Goal: Task Accomplishment & Management: Complete application form

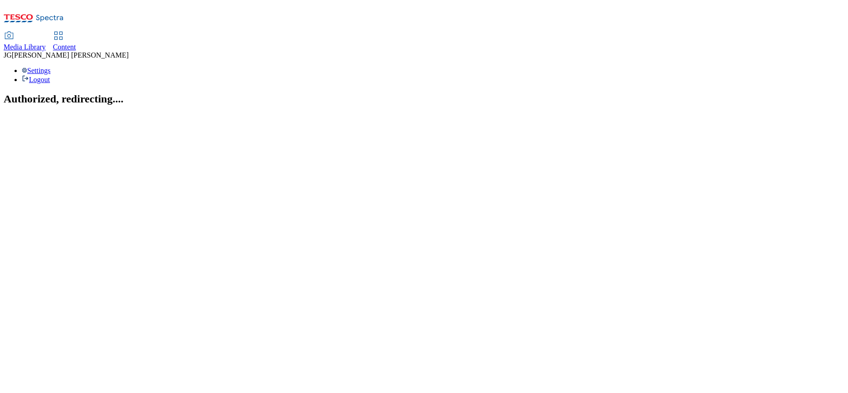
click at [76, 43] on span "Content" at bounding box center [64, 47] width 23 height 8
select select "ghs-[GEOGRAPHIC_DATA]"
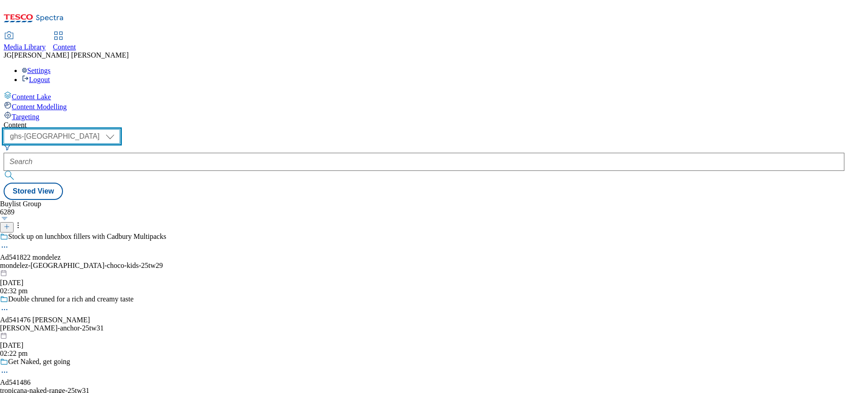
click at [120, 129] on select "ghs-roi ghs-uk" at bounding box center [62, 136] width 116 height 15
click at [118, 129] on select "ghs-roi ghs-uk" at bounding box center [62, 136] width 116 height 15
click at [7, 224] on line at bounding box center [7, 226] width 0 height 5
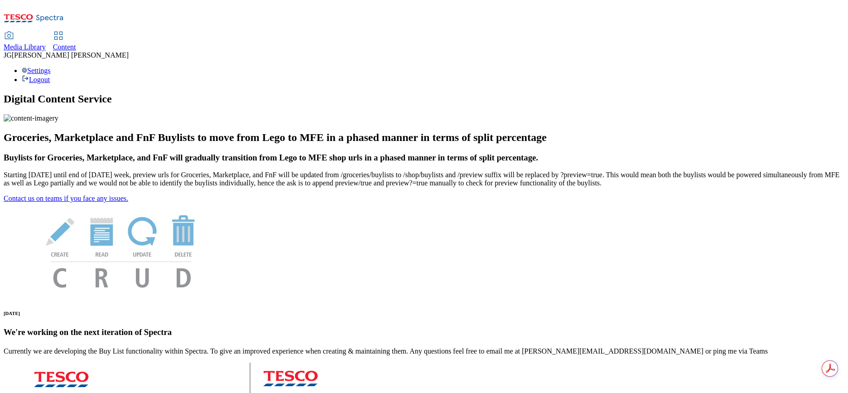
click at [76, 43] on span "Content" at bounding box center [64, 47] width 23 height 8
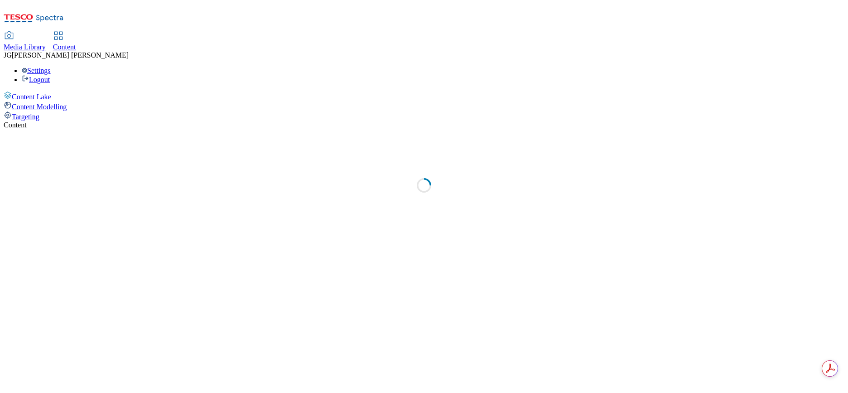
select select "ghs-uk"
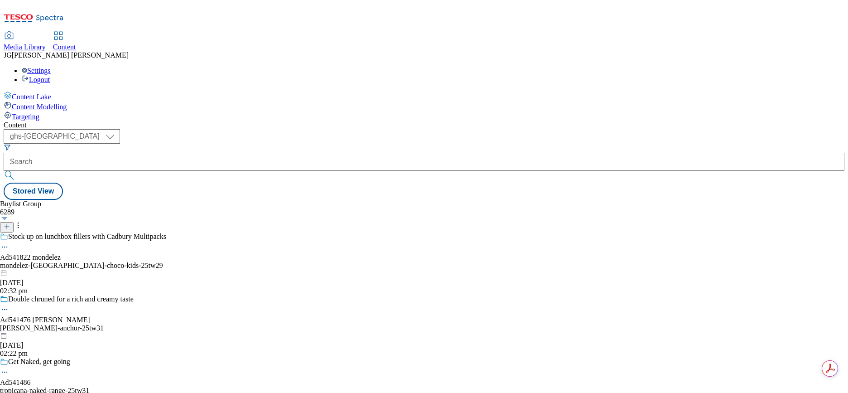
click at [10, 223] on icon at bounding box center [7, 226] width 6 height 6
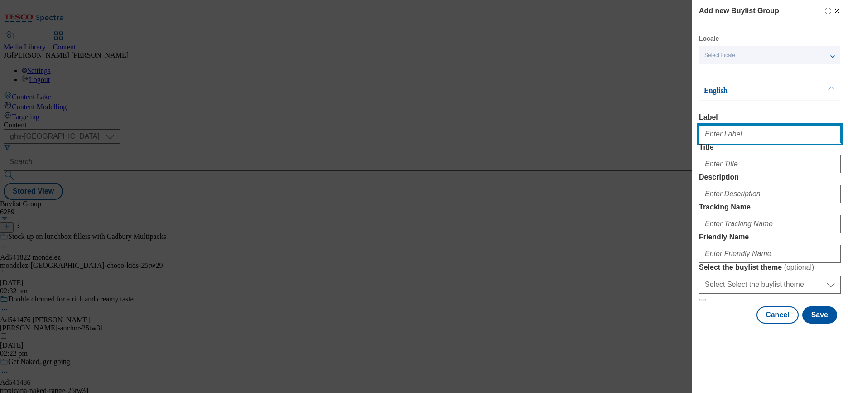
click at [710, 132] on input "Label" at bounding box center [770, 134] width 142 height 18
paste input "TUK012862"
type input "TUK012862"
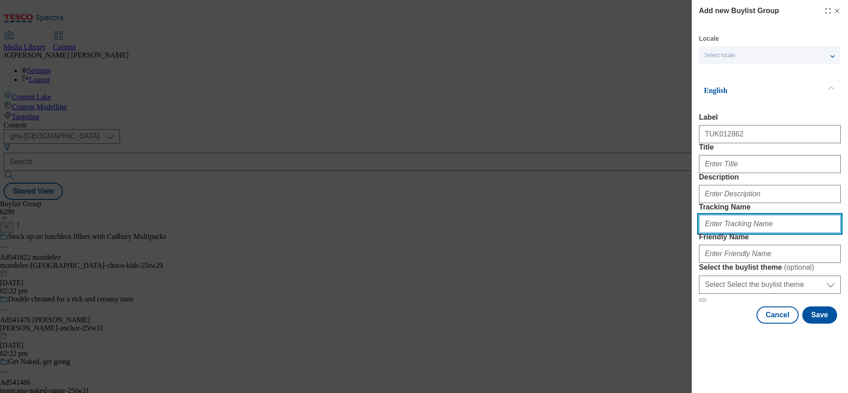
click at [707, 233] on input "Tracking Name" at bounding box center [770, 224] width 142 height 18
paste input "TUK012862"
type input "DH_TUK012862"
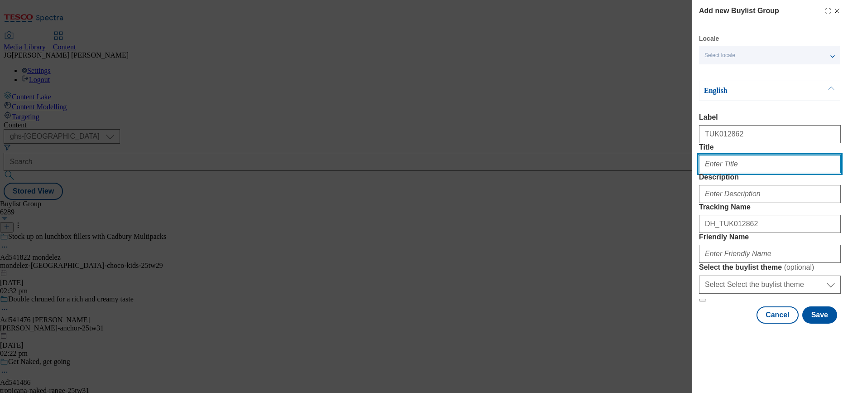
click at [745, 173] on input "Title" at bounding box center [770, 164] width 142 height 18
paste input "Proper Sourdough"
type input "Proper Sourdough"
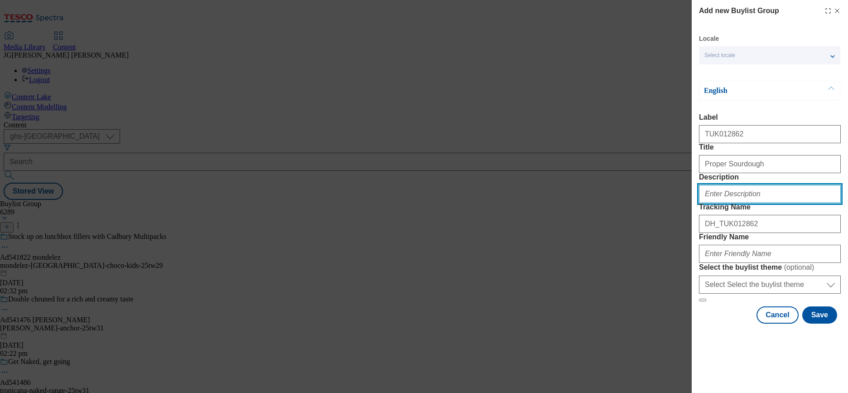
click at [718, 203] on input "Description" at bounding box center [770, 194] width 142 height 18
paste input "🔥 Jason's Sourdough - An everyday obsession.""
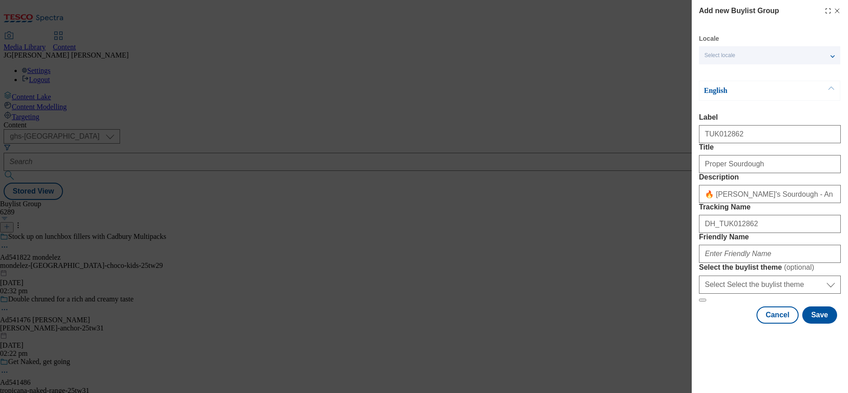
scroll to position [41, 0]
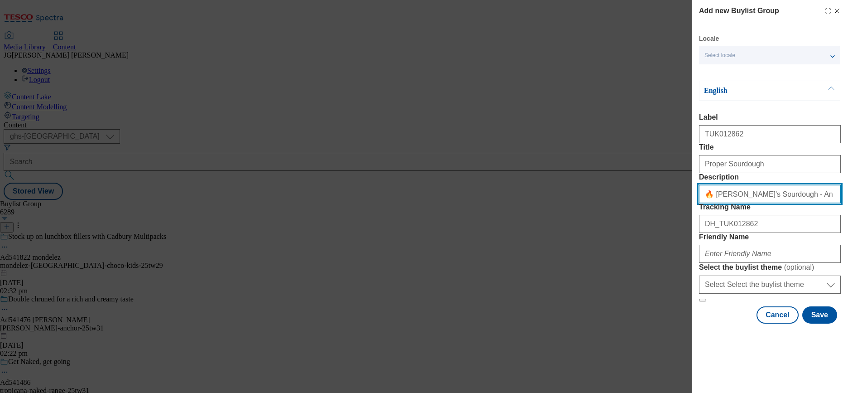
drag, startPoint x: 759, startPoint y: 185, endPoint x: 714, endPoint y: 188, distance: 45.0
click at [714, 188] on input "🔥 Jason's Sourdough - An everyday obsession."" at bounding box center [770, 194] width 142 height 18
paste input "🔥 Jason's Sourdough - An everyday obsession.""
type input "🔥 🔥 Jason's Sourdough - An everyday obsession."h - An everyday obsession.""
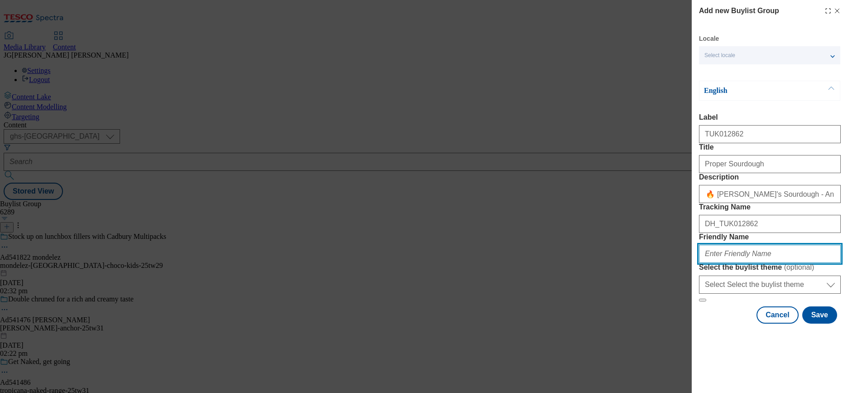
click at [715, 263] on input "Friendly Name" at bounding box center [770, 254] width 142 height 18
paste input "🔥 Jason's Sourdough - An everyday obsession.""
drag, startPoint x: 714, startPoint y: 275, endPoint x: 603, endPoint y: 266, distance: 111.8
click at [603, 266] on div "Add new Buylist Group Locale Select locale English Welsh English Label TUK01286…" at bounding box center [424, 196] width 848 height 393
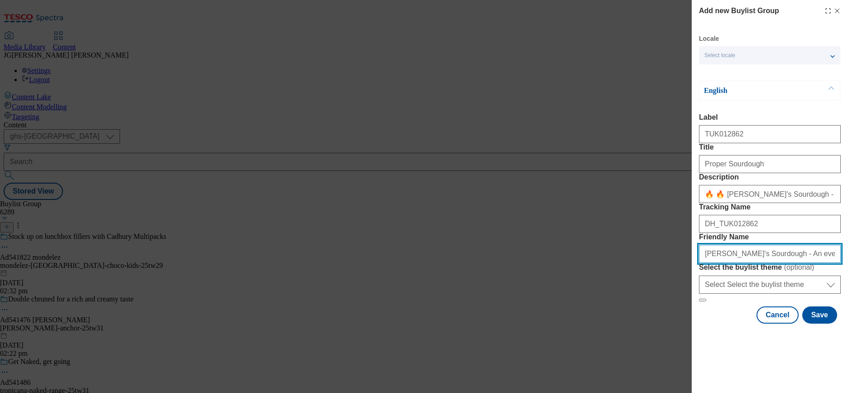
scroll to position [41, 4]
drag, startPoint x: 750, startPoint y: 275, endPoint x: 865, endPoint y: 206, distance: 134.1
click at [848, 203] on html "Icons icon_account icon_add icon_backward_link icon_basket icon_benefits icon_c…" at bounding box center [424, 101] width 848 height 203
click at [722, 263] on input "jason's Sourdough-tw30" at bounding box center [770, 254] width 142 height 18
type input "jasons-sourdough-tw30"
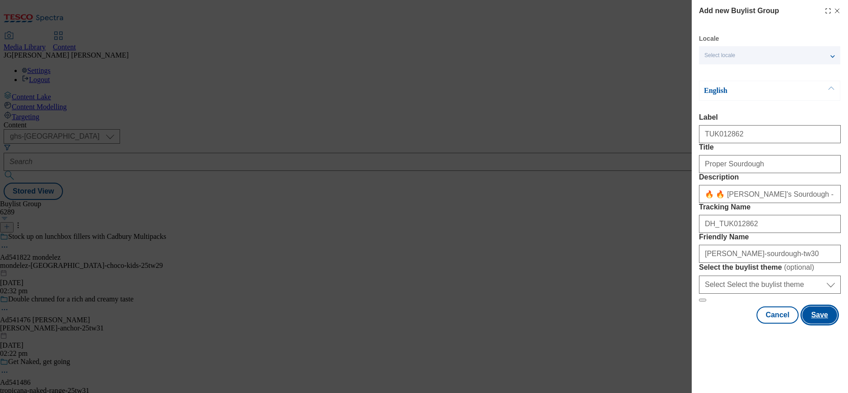
click at [808, 324] on button "Save" at bounding box center [820, 314] width 35 height 17
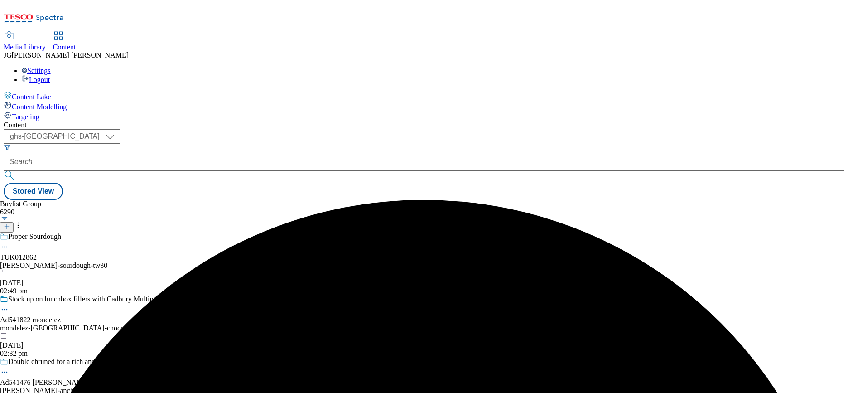
click at [166, 232] on div "Proper Sourdough TUK012862 jasons-sourdough-tw30 18 Sept 2025 02:49 pm" at bounding box center [83, 263] width 166 height 63
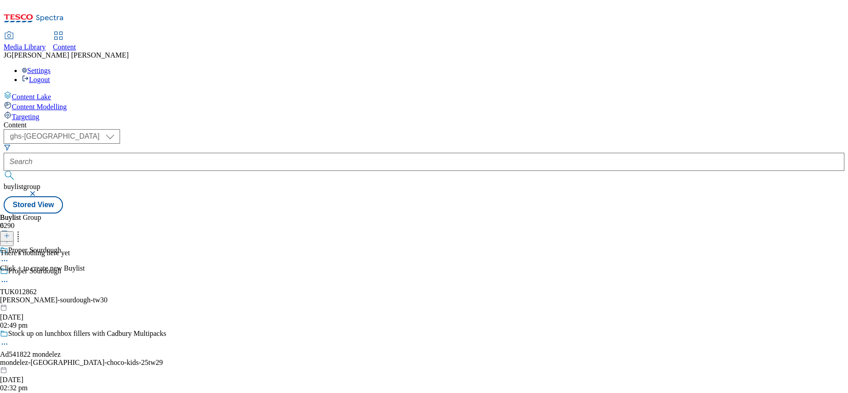
click at [10, 232] on icon at bounding box center [7, 235] width 6 height 6
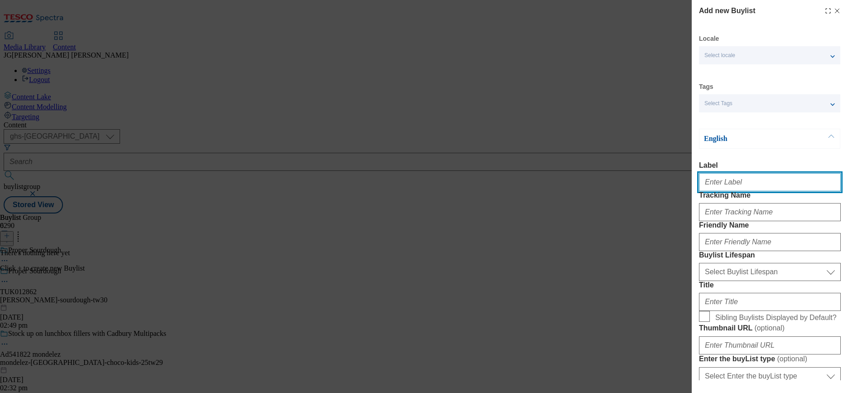
click at [708, 183] on input "Label" at bounding box center [770, 182] width 142 height 18
paste input "TUK012862"
type input "TUK012862"
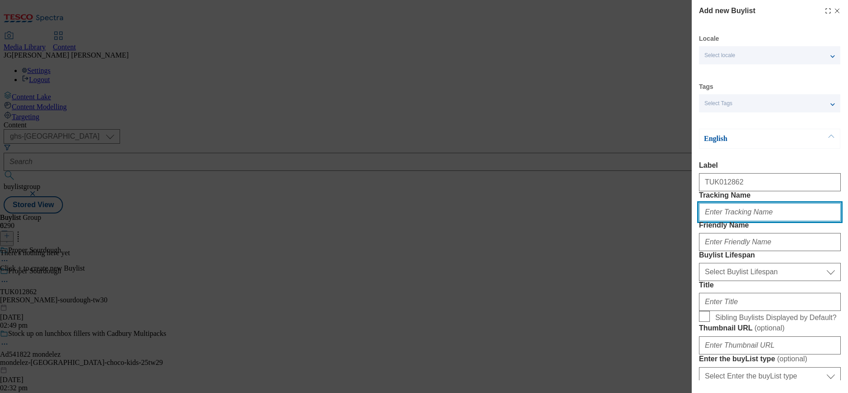
click at [719, 221] on input "Tracking Name" at bounding box center [770, 212] width 142 height 18
paste input "TUK012862"
type input "DH_TUK012862"
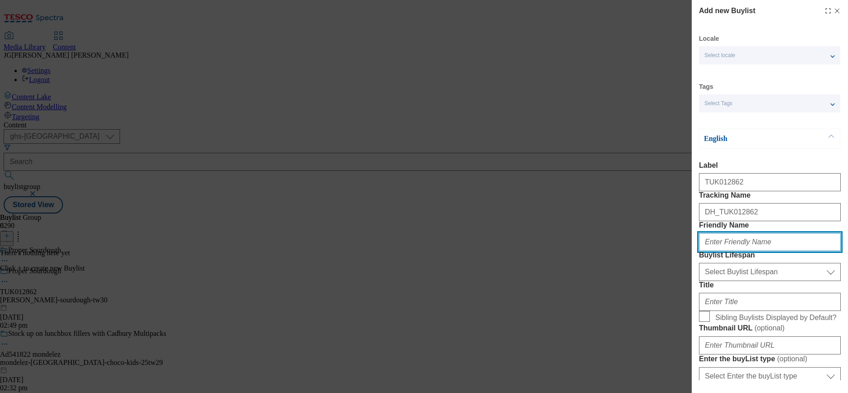
click at [725, 251] on input "Friendly Name" at bounding box center [770, 242] width 142 height 18
paste input "Jasons Sourdough"
drag, startPoint x: 709, startPoint y: 272, endPoint x: 696, endPoint y: 272, distance: 13.6
click at [696, 272] on div "Add new Buylist Locale Select locale English Welsh Tags Select Tags fnf marketp…" at bounding box center [770, 190] width 156 height 380
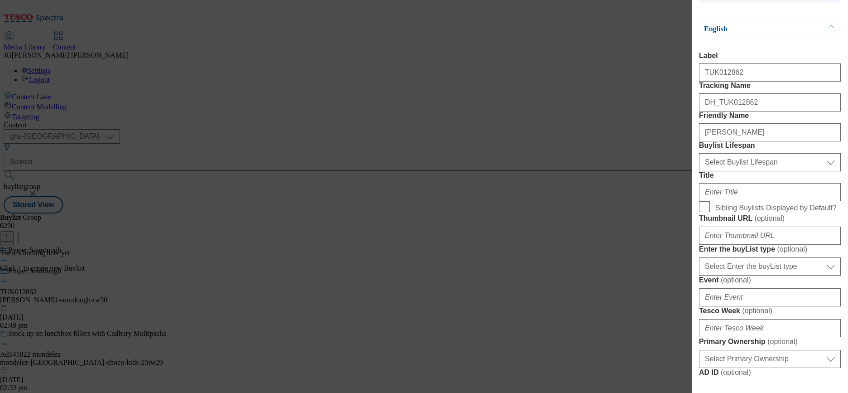
scroll to position [80, 0]
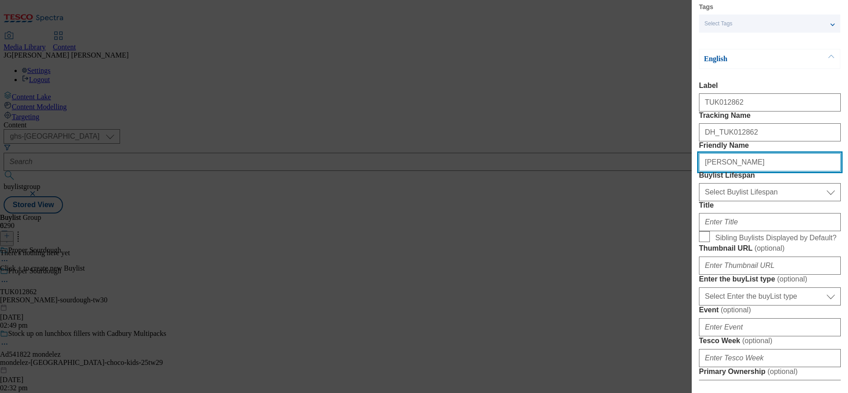
click at [722, 171] on input "jasons Sourdough" at bounding box center [770, 162] width 142 height 18
click at [781, 171] on div "jasons-sourdough" at bounding box center [770, 161] width 142 height 22
type input "jasons-sourdough-tw30"
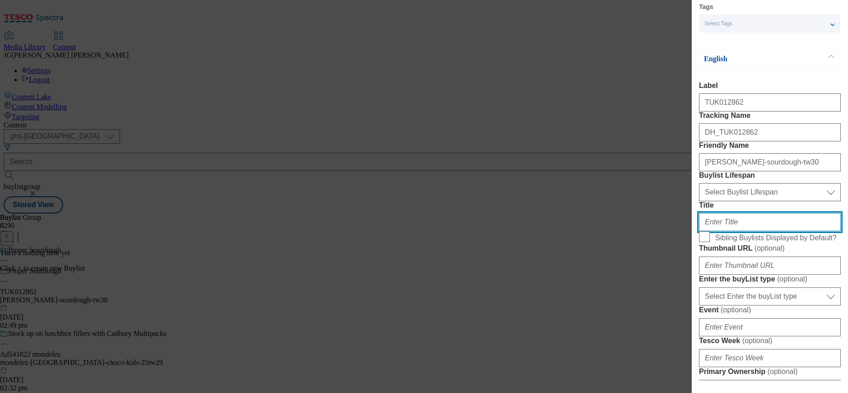
click at [738, 231] on input "Title" at bounding box center [770, 222] width 142 height 18
paste input "🔥 Jason's Sourdough - An everyday obsession.""
type input "🔥 Jason's Sourdough - An everyday obsession."
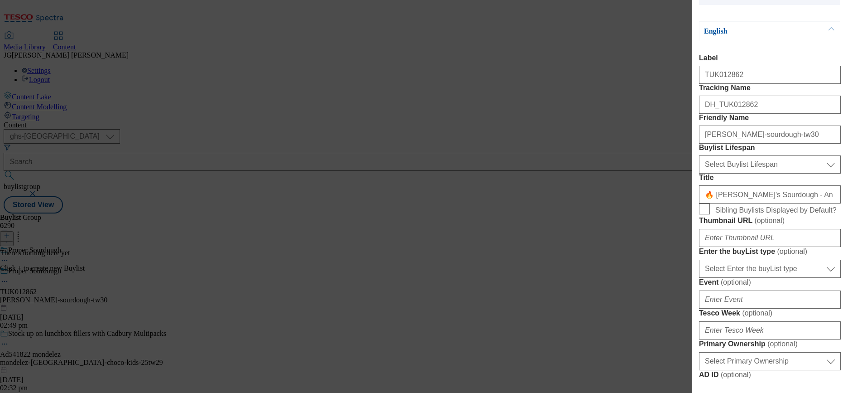
scroll to position [155, 0]
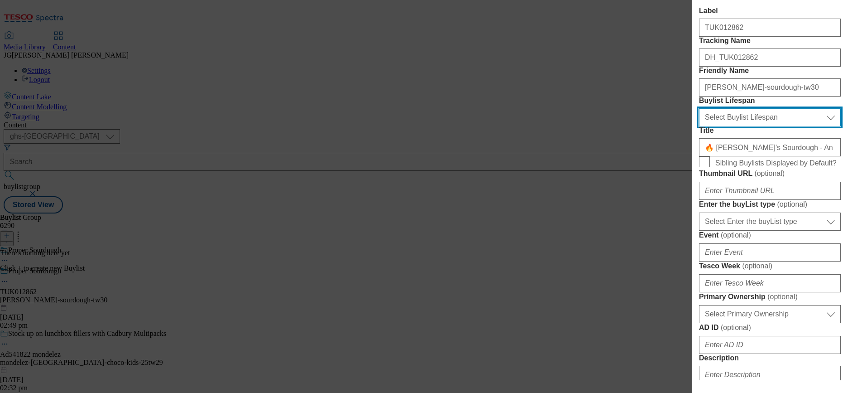
click at [799, 126] on select "Select Buylist Lifespan evergreen seasonal tactical" at bounding box center [770, 117] width 142 height 18
select select "evergreen"
click at [699, 126] on select "Select Buylist Lifespan evergreen seasonal tactical" at bounding box center [770, 117] width 142 height 18
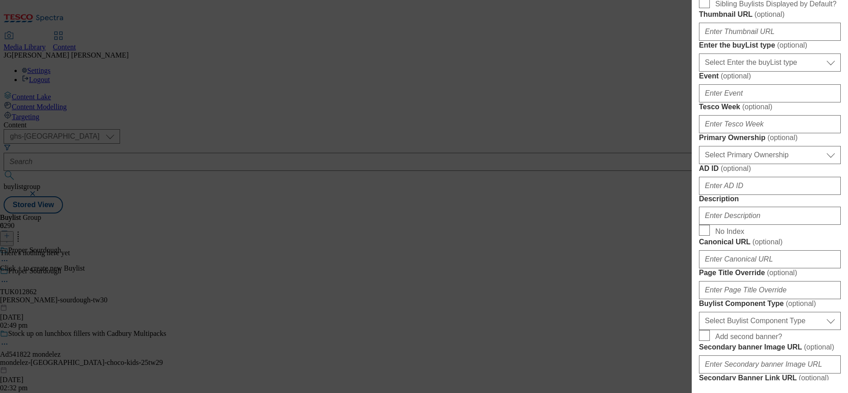
scroll to position [321, 0]
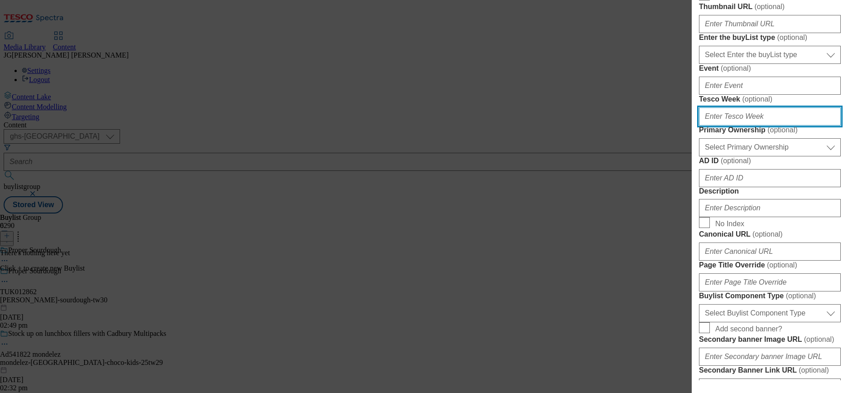
click at [735, 126] on input "Tesco Week ( optional )" at bounding box center [770, 116] width 142 height 18
type input "30"
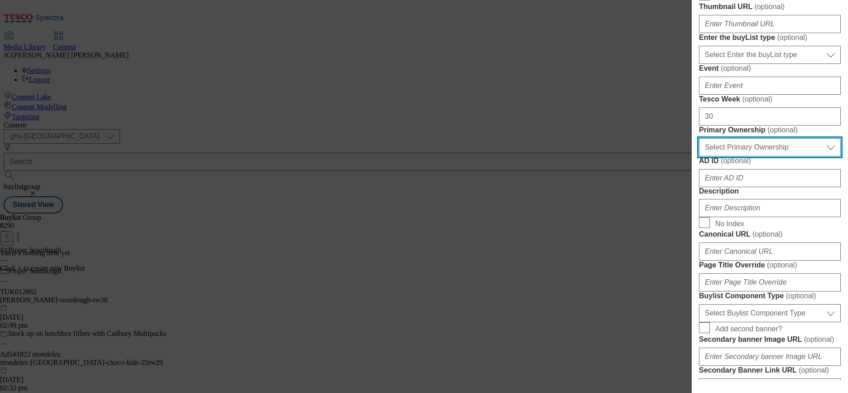
click at [715, 156] on select "Select Primary Ownership tesco dunnhumby" at bounding box center [770, 147] width 142 height 18
select select "dunnhumby"
click at [699, 156] on select "Select Primary Ownership tesco dunnhumby" at bounding box center [770, 147] width 142 height 18
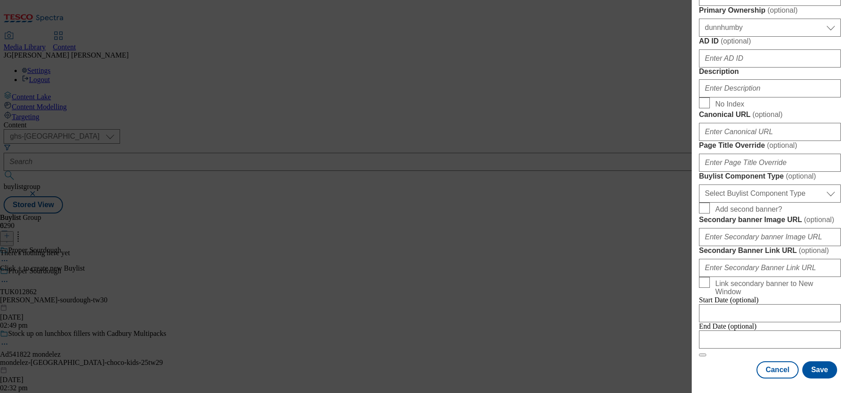
scroll to position [575, 0]
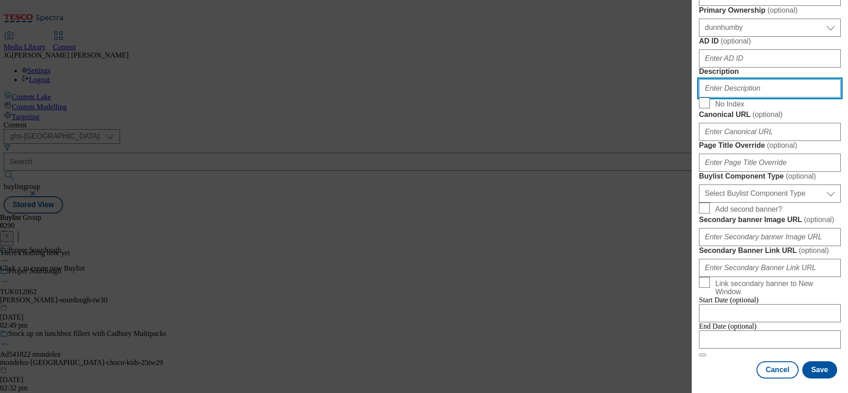
click at [716, 97] on input "Description" at bounding box center [770, 88] width 142 height 18
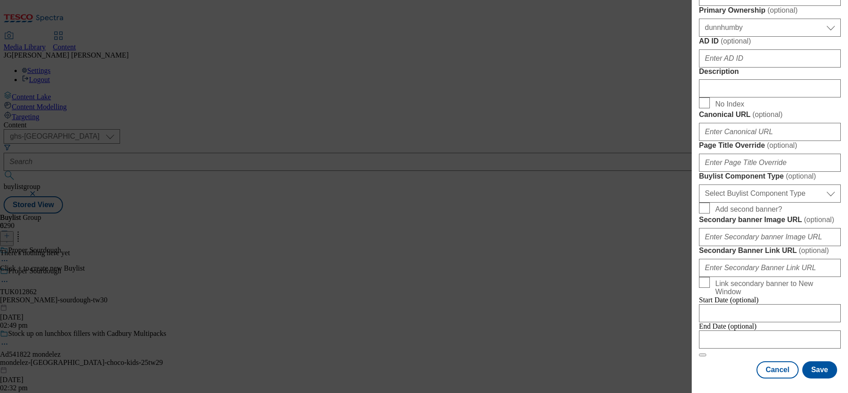
click at [553, 222] on div "Add new Buylist Locale Select locale English Welsh Tags Select Tags fnf marketp…" at bounding box center [424, 196] width 848 height 393
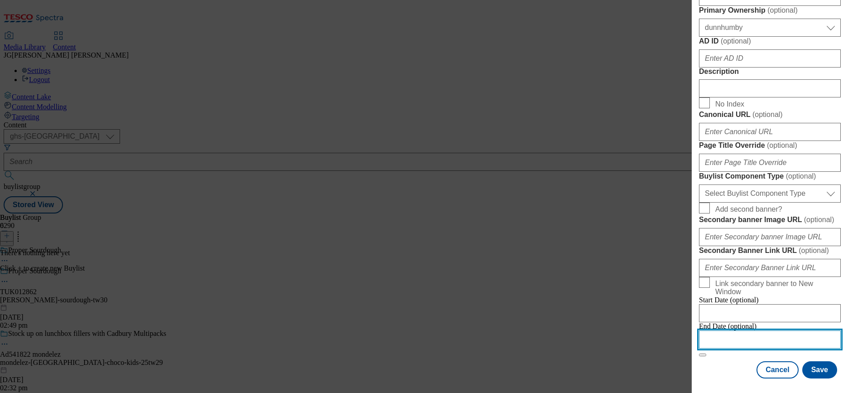
click at [788, 330] on input "Modal" at bounding box center [770, 339] width 142 height 18
select select "2025"
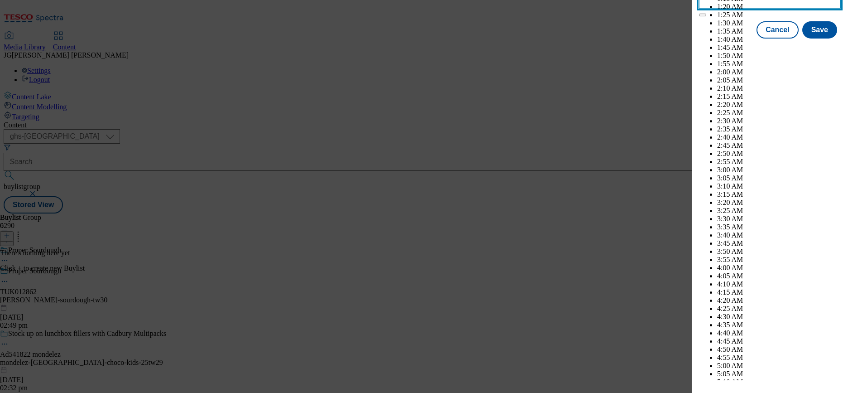
scroll to position [2389, 0]
select select "December"
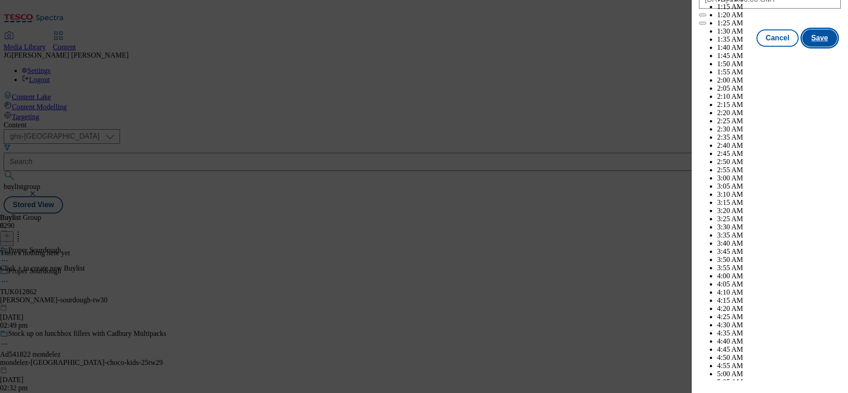
click at [812, 47] on button "Save" at bounding box center [820, 37] width 35 height 17
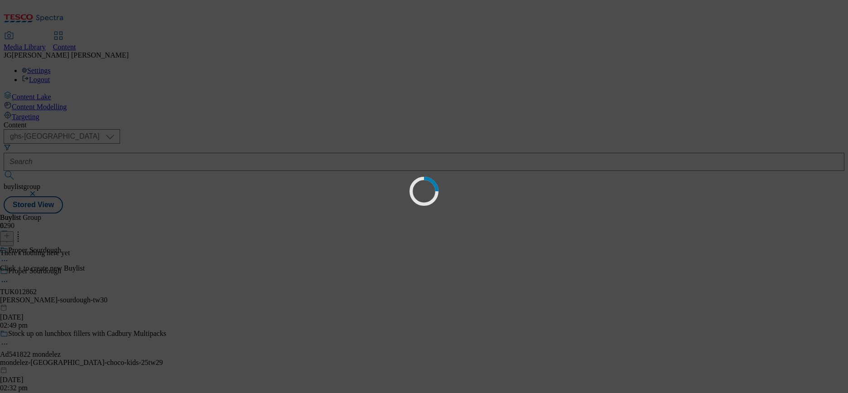
click at [812, 361] on div "Loading" at bounding box center [424, 196] width 848 height 393
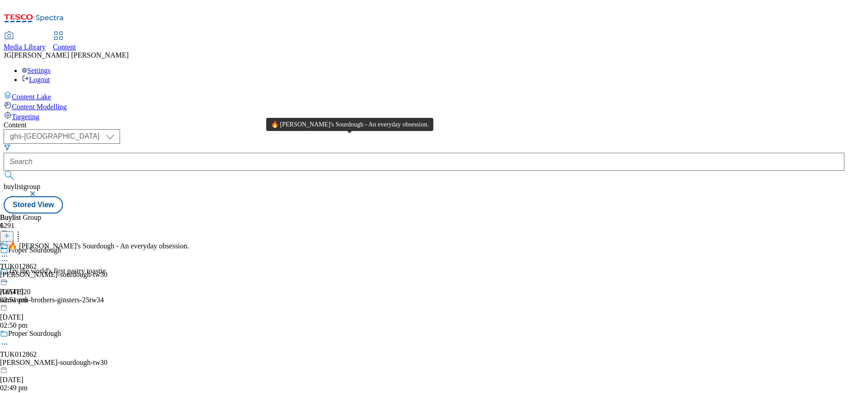
click at [189, 242] on span "🔥 Jason's Sourdough - An everyday obsession." at bounding box center [98, 247] width 181 height 10
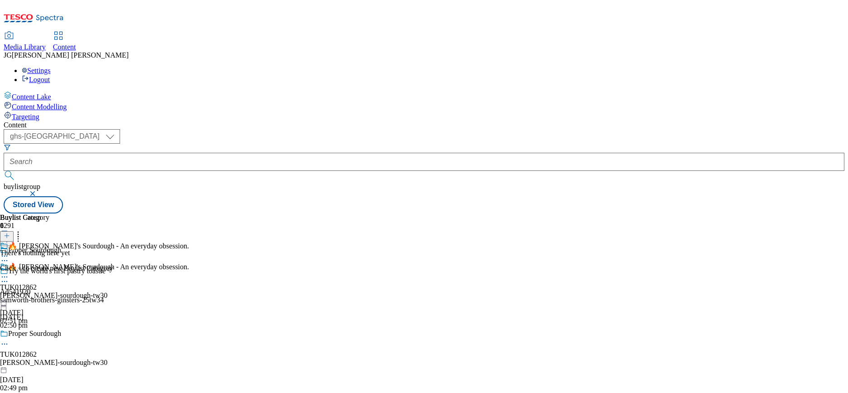
click at [9, 236] on line at bounding box center [7, 236] width 5 height 0
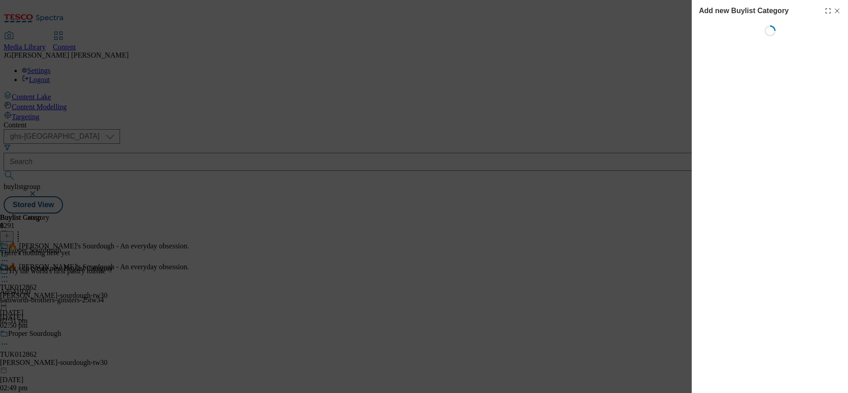
click at [587, 103] on div "Add new Buylist Category Loading" at bounding box center [424, 196] width 848 height 393
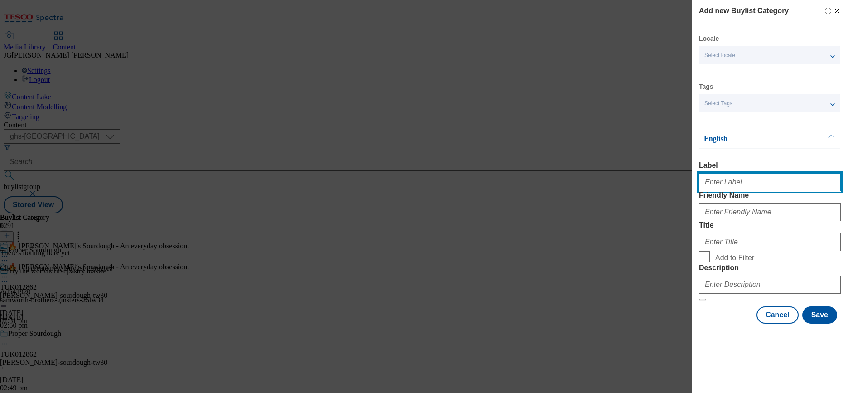
click at [705, 181] on input "Label" at bounding box center [770, 182] width 142 height 18
paste input "TUK012862"
type input "TUK012862"
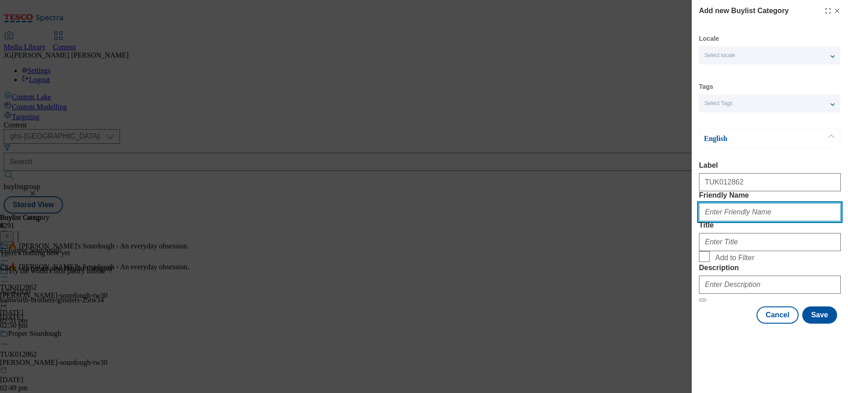
click at [728, 221] on input "Friendly Name" at bounding box center [770, 212] width 142 height 18
type input "tw30"
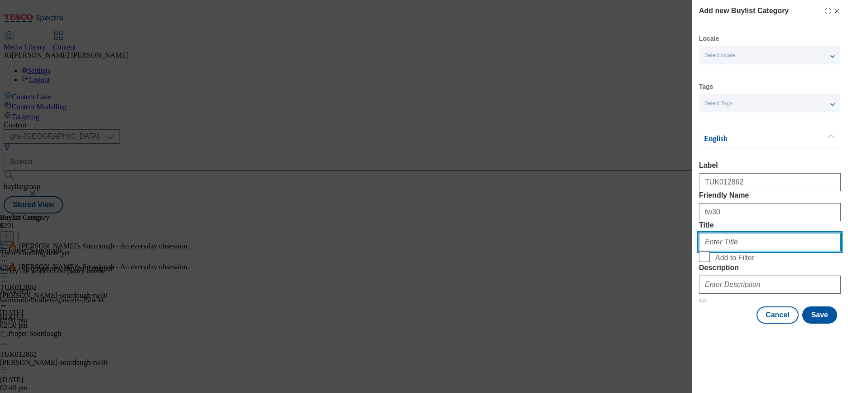
click at [723, 251] on input "Title" at bounding box center [770, 242] width 142 height 18
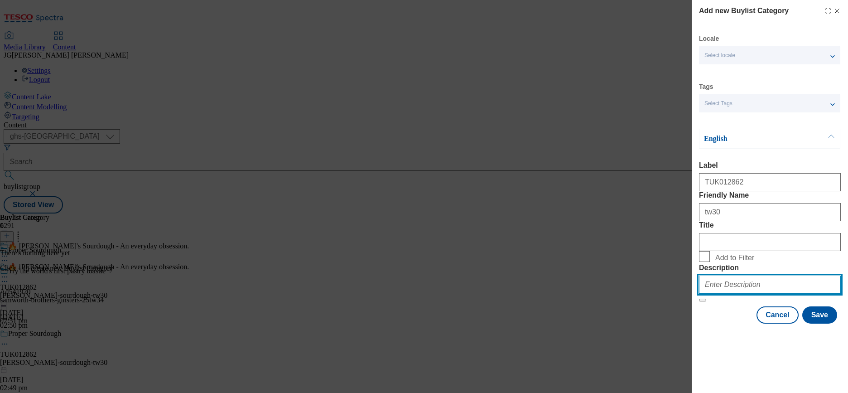
click at [718, 294] on input "Description" at bounding box center [770, 285] width 142 height 18
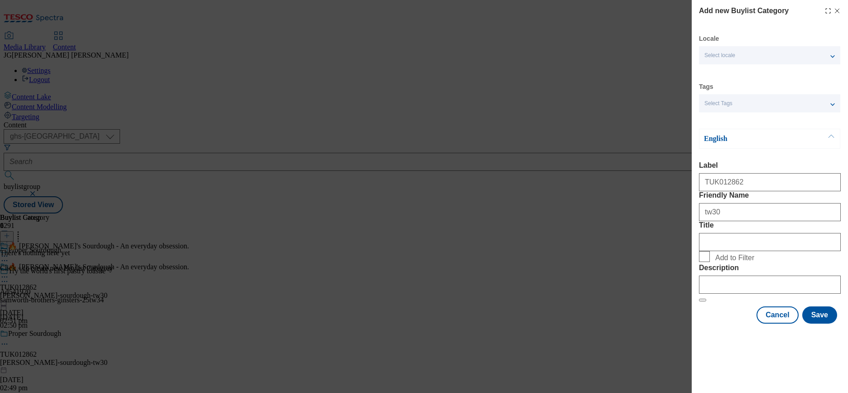
scroll to position [24, 0]
click at [824, 324] on button "Save" at bounding box center [820, 314] width 35 height 17
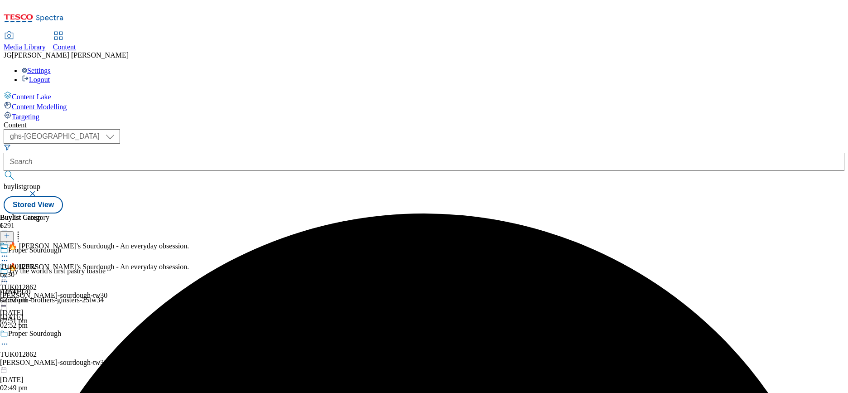
click at [49, 242] on div "TUK012862 tw30 18 Sept 2025 02:52 pm" at bounding box center [24, 273] width 49 height 63
click at [49, 262] on div "TUK012862 tw30 18 Sept 2025 02:52 pm" at bounding box center [24, 293] width 49 height 63
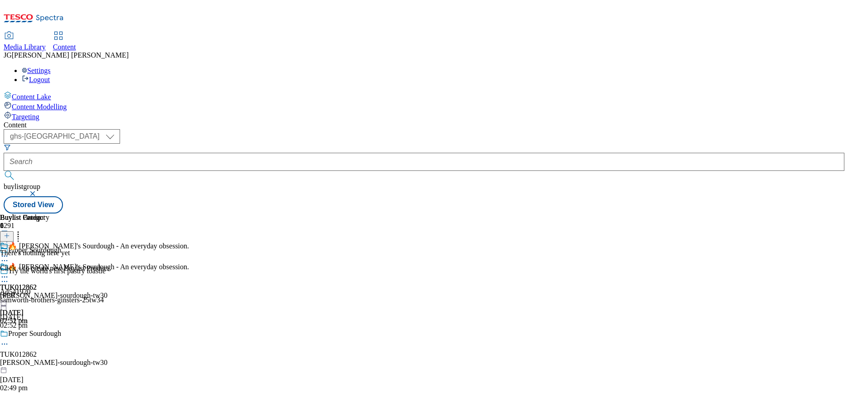
click at [10, 232] on icon at bounding box center [7, 235] width 6 height 6
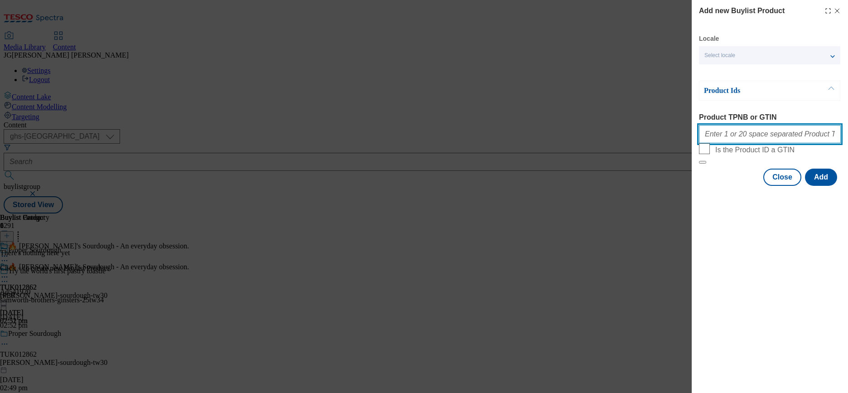
click at [726, 137] on input "Product TPNB or GTIN" at bounding box center [770, 134] width 142 height 18
paste input "89955894"
click at [746, 137] on input "89955894" at bounding box center [770, 134] width 142 height 18
paste input "90010548"
click at [773, 139] on input "89955894 90010548" at bounding box center [770, 134] width 142 height 18
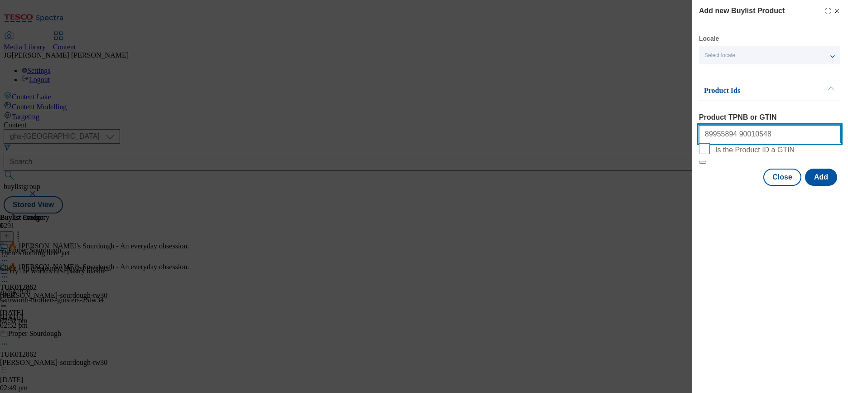
paste input "90986010"
click at [816, 137] on input "89955894 90010548 90986010" at bounding box center [770, 134] width 142 height 18
paste input "91310134"
paste input "91638645"
paste input "91821105"
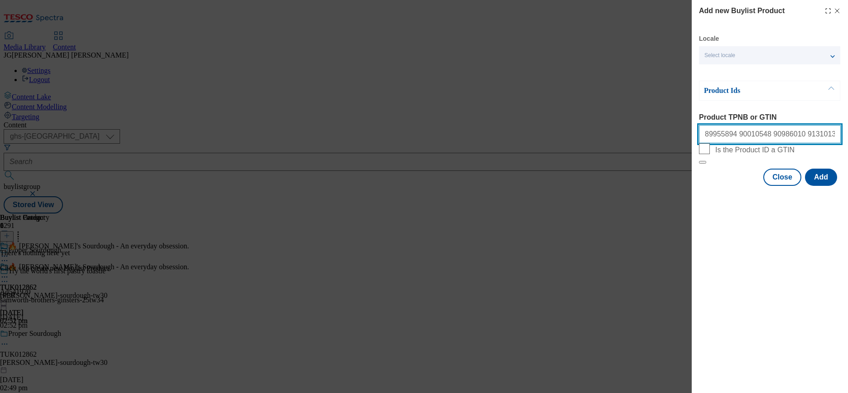
click at [829, 134] on input "89955894 90010548 90986010 91310134 91638645 91821105" at bounding box center [770, 134] width 142 height 18
paste input "91830532"
click at [809, 135] on input "89955894 90010548 90986010 91310134 91638645 91821105 91830532" at bounding box center [770, 134] width 142 height 18
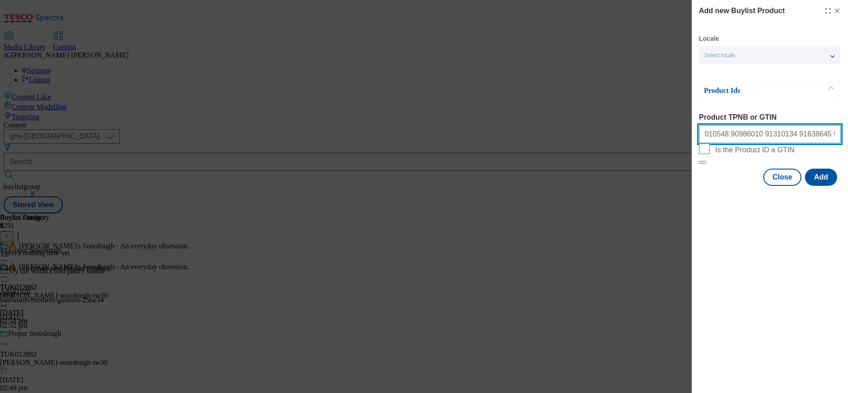
scroll to position [0, 41]
click at [836, 137] on input "89955894 90010548 90986010 91310134 91638645 91821105 91830532" at bounding box center [770, 134] width 142 height 18
drag, startPoint x: 816, startPoint y: 136, endPoint x: 865, endPoint y: 132, distance: 48.7
click at [848, 132] on html "Icons icon_account icon_add icon_backward_link icon_basket icon_benefits icon_c…" at bounding box center [424, 108] width 848 height 217
click at [835, 135] on input "89955894 90010548 90986010 91310134 91638645 91821105 91830532" at bounding box center [770, 134] width 142 height 18
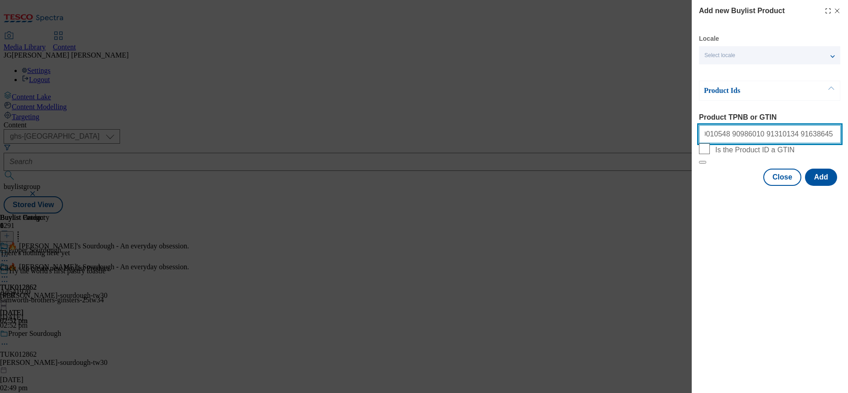
click at [835, 135] on input "89955894 90010548 90986010 91310134 91638645 91821105 91830532" at bounding box center [770, 134] width 142 height 18
paste input "91834390"
click at [809, 135] on input "89955894 90010548 90986010 91310134 91638645 91821105 91830532 91834390" at bounding box center [770, 134] width 142 height 18
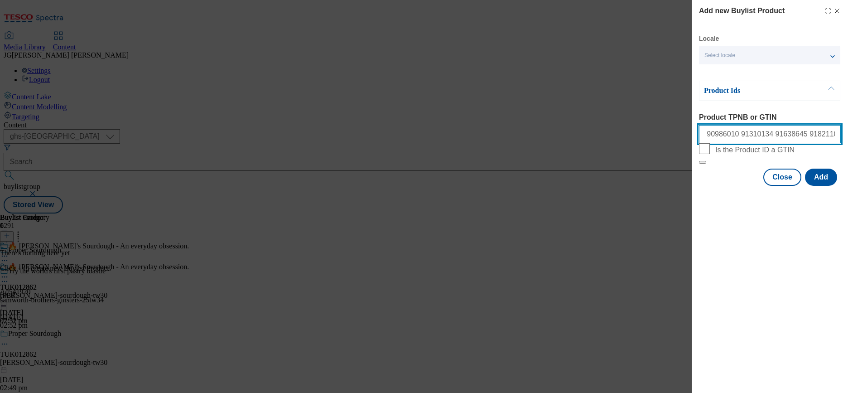
drag, startPoint x: 837, startPoint y: 132, endPoint x: 837, endPoint y: 147, distance: 15.0
click at [837, 133] on input "89955894 90010548 90986010 91310134 91638645 91821105 91830532 91834390" at bounding box center [770, 134] width 142 height 18
drag, startPoint x: 837, startPoint y: 135, endPoint x: 865, endPoint y: 129, distance: 28.4
click at [848, 129] on html "Icons icon_account icon_add icon_backward_link icon_basket icon_benefits icon_c…" at bounding box center [424, 108] width 848 height 217
click at [838, 137] on input "89955894 90010548 90986010 91310134 91638645 91821105 91830532 91834390" at bounding box center [770, 134] width 142 height 18
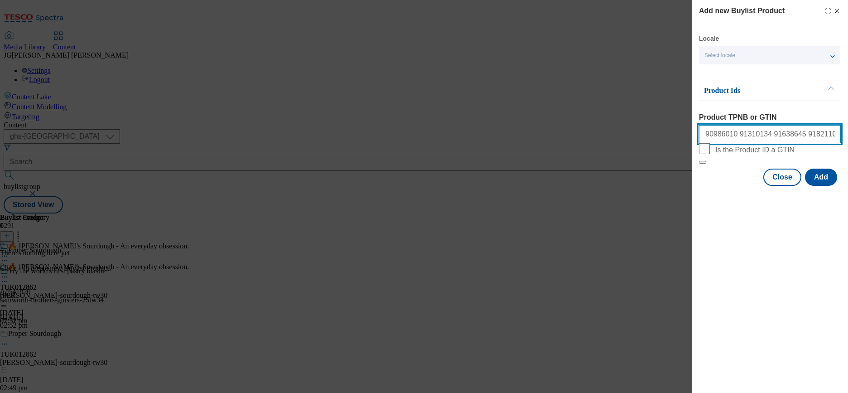
paste input "92912843"
click at [811, 135] on input "89955894 90010548 90986010 91310134 91638645 91821105 91830532 91834390 92912843" at bounding box center [770, 134] width 142 height 18
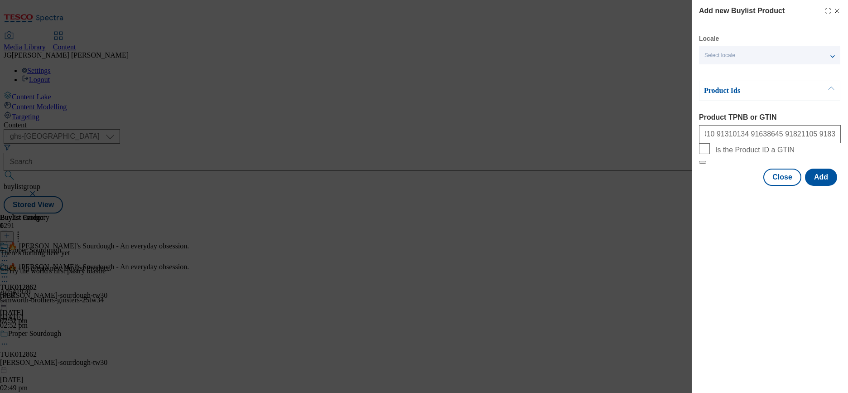
scroll to position [0, 0]
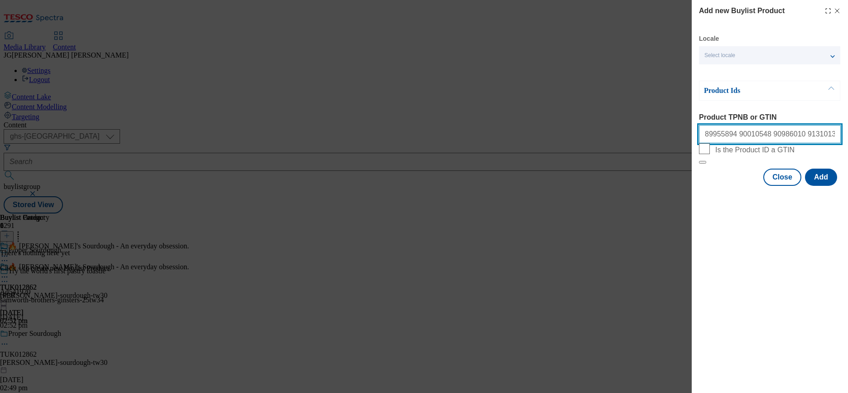
click at [783, 134] on input "89955894 90010548 90986010 91310134 91638645 91821105 91830532 91834390 92912843" at bounding box center [770, 134] width 142 height 18
paste input "96775710"
drag, startPoint x: 755, startPoint y: 135, endPoint x: 865, endPoint y: 116, distance: 110.9
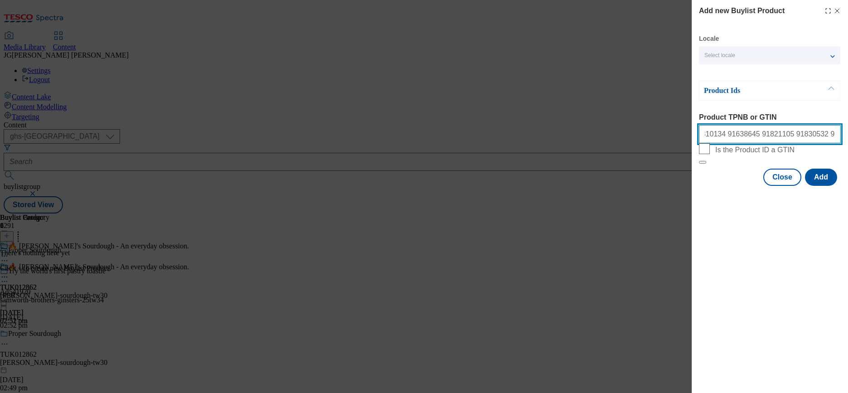
click at [848, 116] on html "Icons icon_account icon_add icon_backward_link icon_basket icon_benefits icon_c…" at bounding box center [424, 108] width 848 height 217
click at [798, 140] on input "89955894 90010548 90986010 91310134 91638645 91821105 91830532 91834390 9291284…" at bounding box center [770, 134] width 142 height 18
click at [823, 136] on input "89955894 90010548 90986010 91310134 91638645 91821105 91830532 91834390 9291284…" at bounding box center [770, 134] width 142 height 18
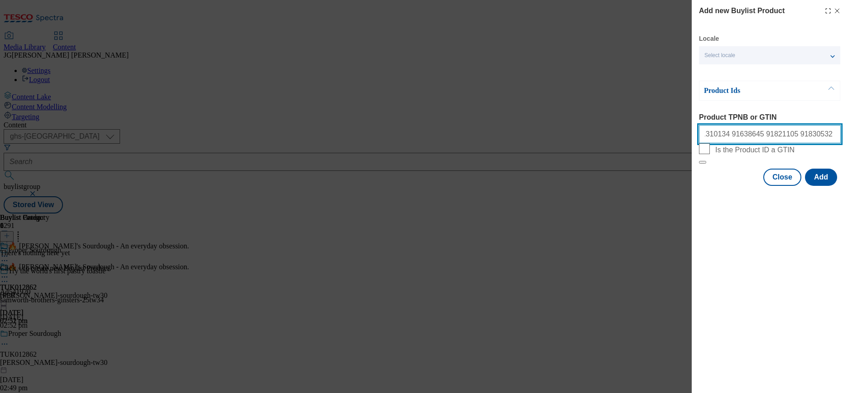
scroll to position [0, 113]
paste input "96717573"
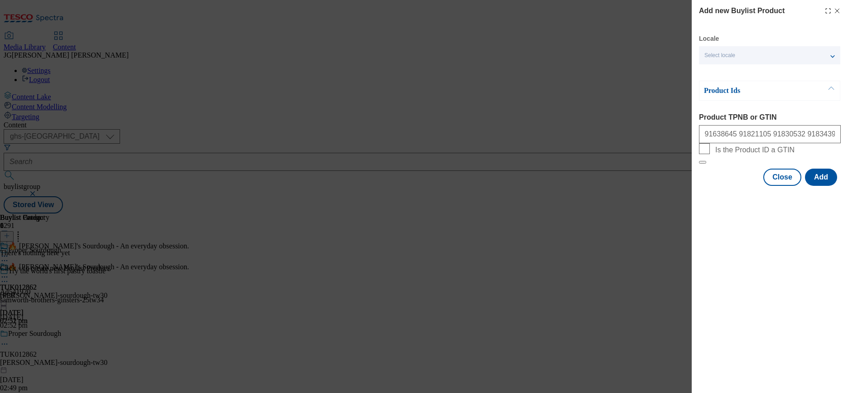
scroll to position [0, 0]
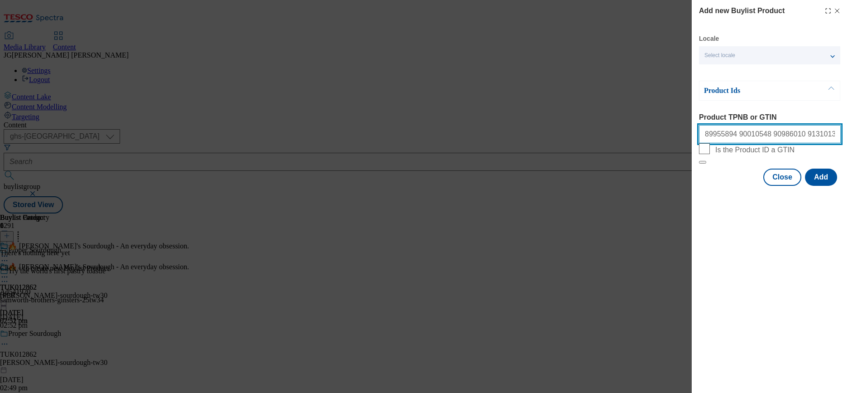
click at [813, 134] on input "89955894 90010548 90986010 91310134 91638645 91821105 91830532 91834390 9291284…" at bounding box center [770, 134] width 142 height 18
paste input "96535880"
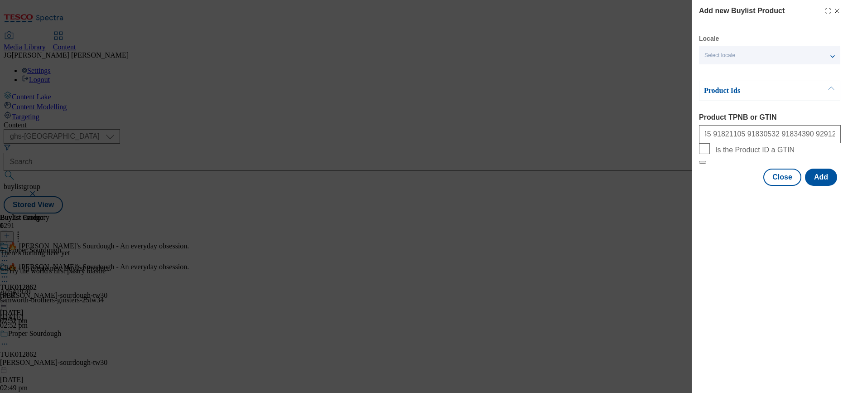
scroll to position [0, 0]
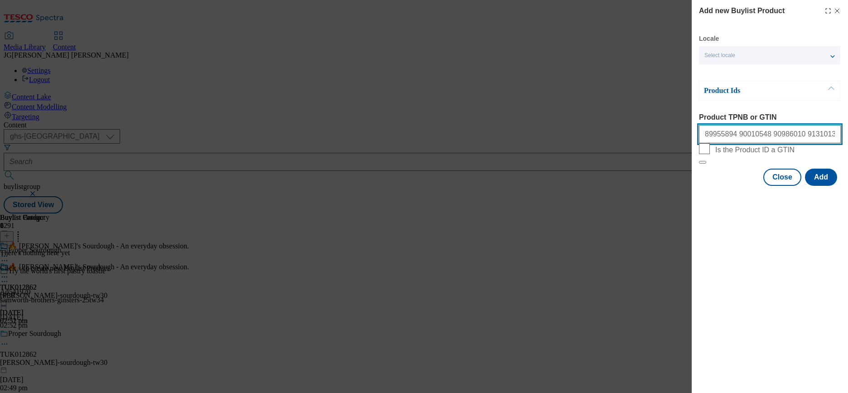
click at [805, 135] on input "89955894 90010548 90986010 91310134 91638645 91821105 91830532 91834390 9291284…" at bounding box center [770, 134] width 142 height 18
paste input "96399602"
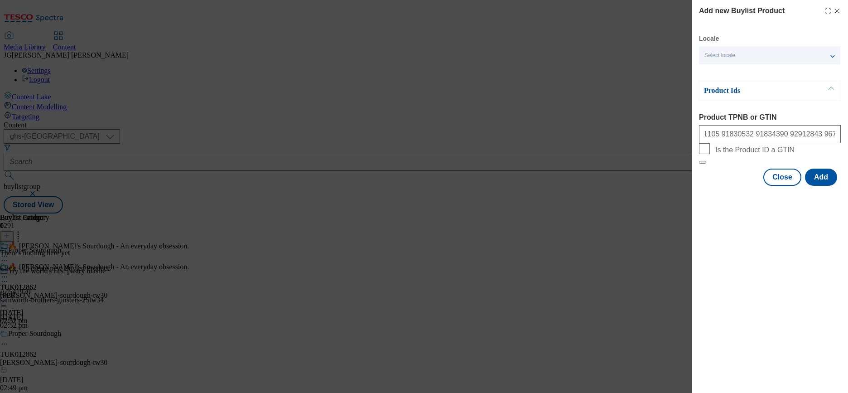
scroll to position [0, 0]
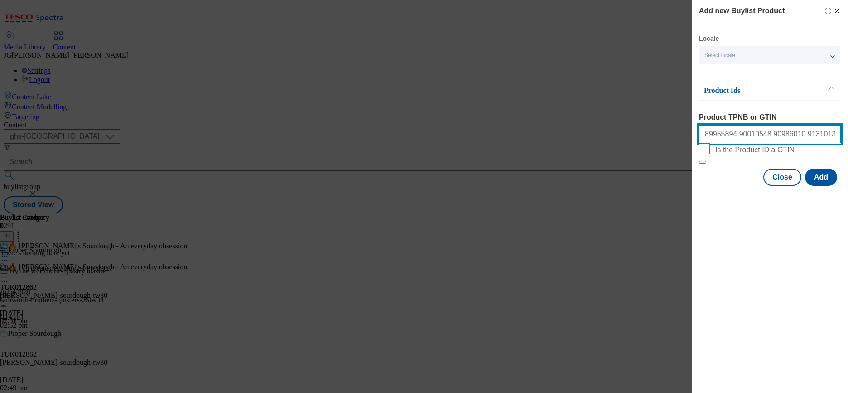
click at [801, 140] on input "89955894 90010548 90986010 91310134 91638645 91821105 91830532 91834390 9291284…" at bounding box center [770, 134] width 142 height 18
paste input "96538888"
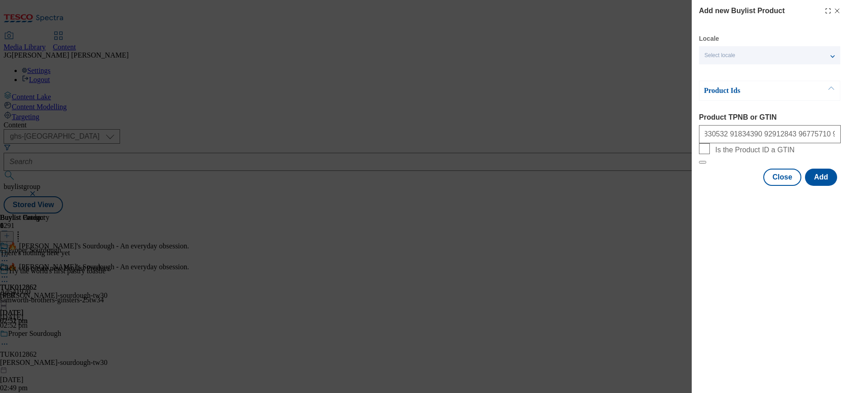
scroll to position [0, 0]
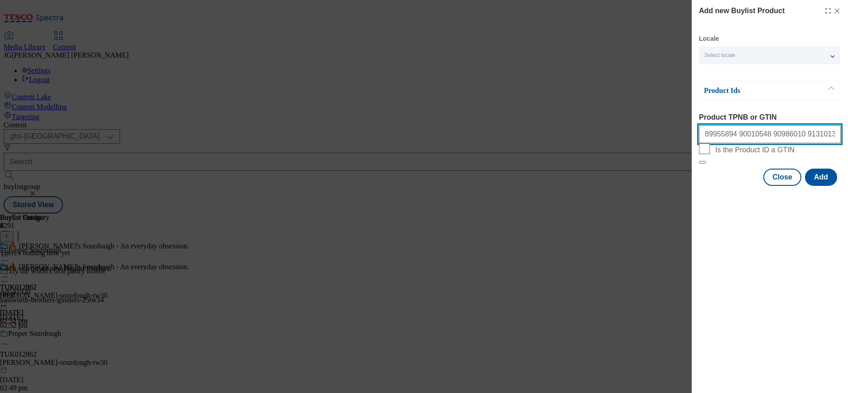
click at [806, 138] on input "89955894 90010548 90986010 91310134 91638645 91821105 91830532 91834390 9291284…" at bounding box center [770, 134] width 142 height 18
paste input "96973350"
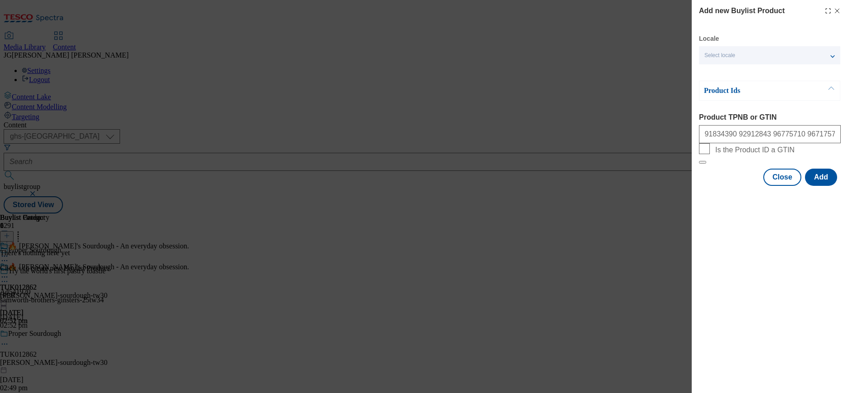
scroll to position [0, 0]
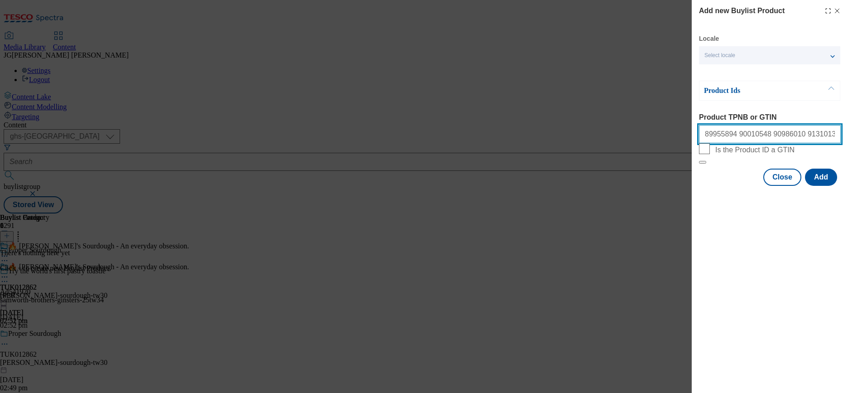
click at [823, 137] on input "89955894 90010548 90986010 91310134 91638645 91821105 91830532 91834390 9291284…" at bounding box center [770, 134] width 142 height 18
paste input "97071965"
type input "89955894 90010548 90986010 91310134 91638645 91821105 91830532 91834390 9291284…"
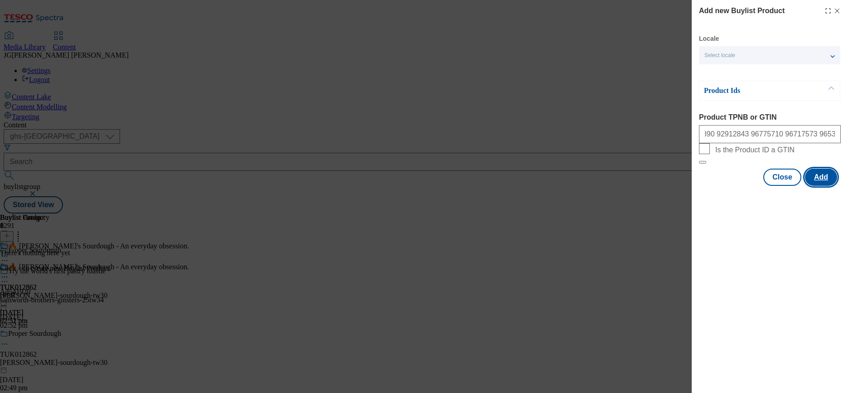
scroll to position [0, 0]
click at [821, 186] on button "Add" at bounding box center [821, 177] width 32 height 17
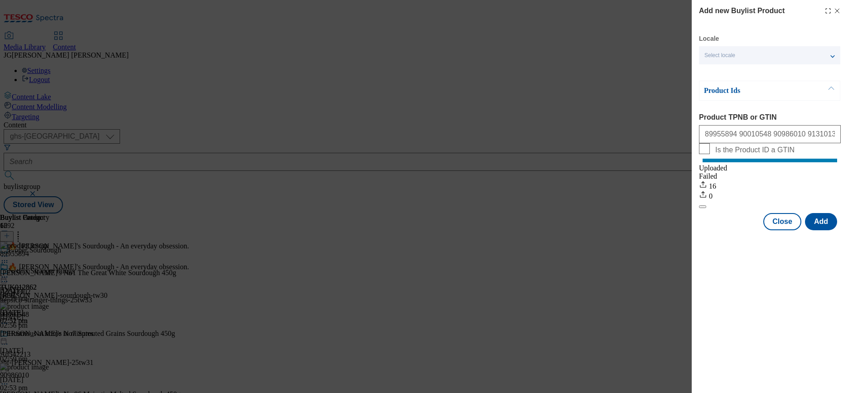
click at [837, 9] on icon "Modal" at bounding box center [837, 10] width 7 height 7
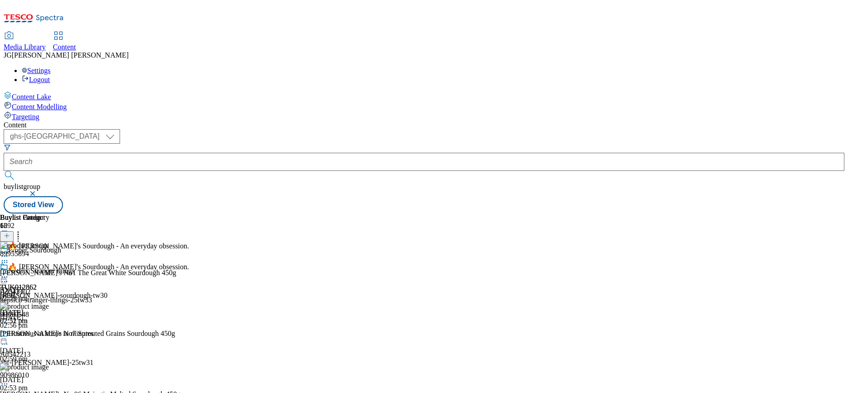
click at [9, 272] on icon at bounding box center [4, 276] width 9 height 9
click at [49, 334] on span "Preview" at bounding box center [38, 337] width 21 height 7
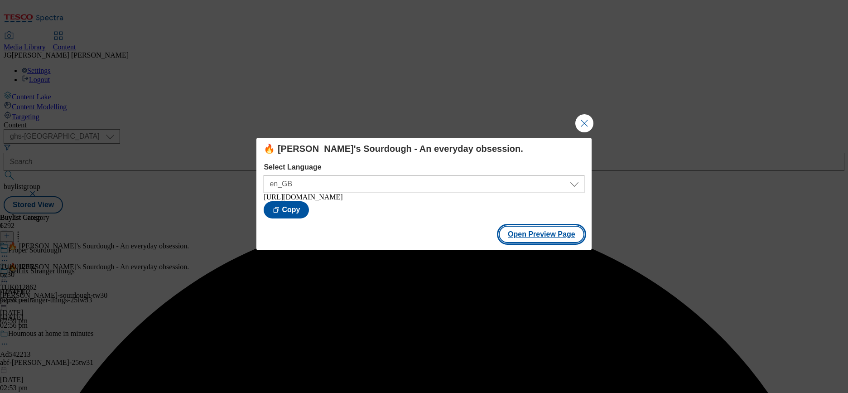
click at [529, 243] on button "Open Preview Page" at bounding box center [542, 234] width 86 height 17
click at [586, 122] on button "Close Modal" at bounding box center [585, 123] width 18 height 18
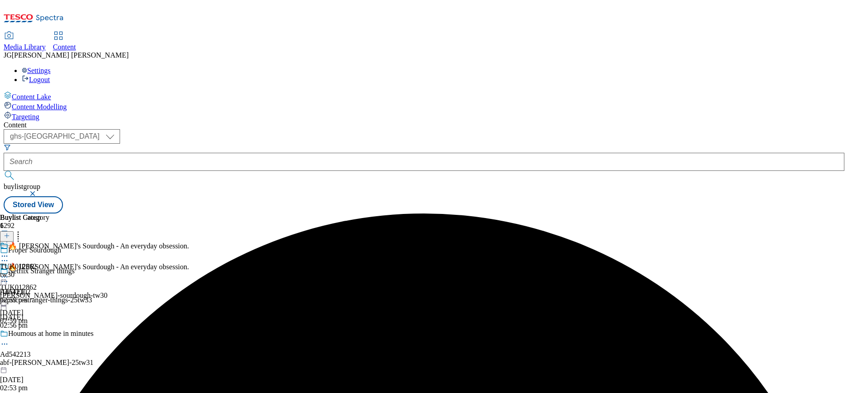
click at [10, 232] on icon at bounding box center [7, 235] width 6 height 6
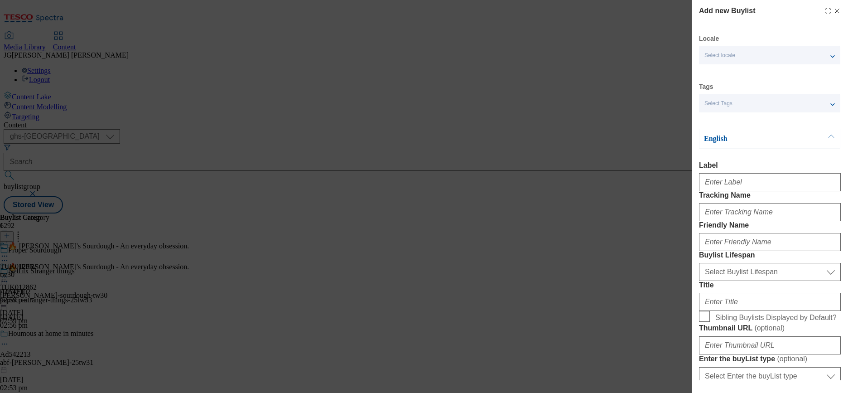
click at [425, 144] on div "Add new Buylist Locale Select locale English Welsh Tags Select Tags fnf marketp…" at bounding box center [424, 196] width 848 height 393
click at [836, 11] on line "Modal" at bounding box center [838, 11] width 4 height 4
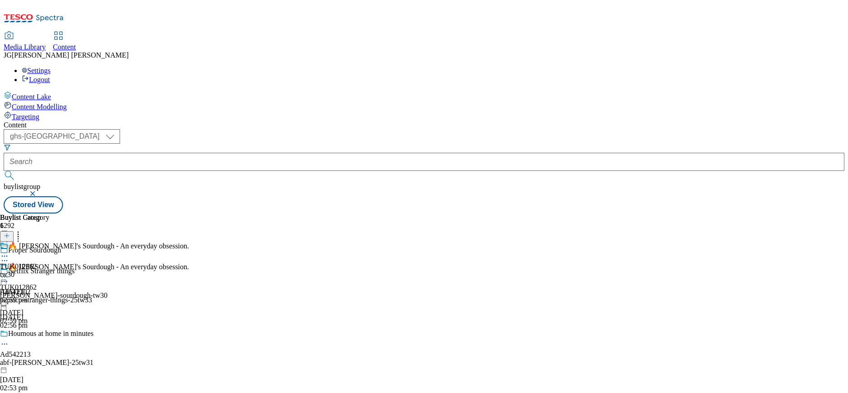
click at [9, 272] on icon at bounding box center [4, 276] width 9 height 9
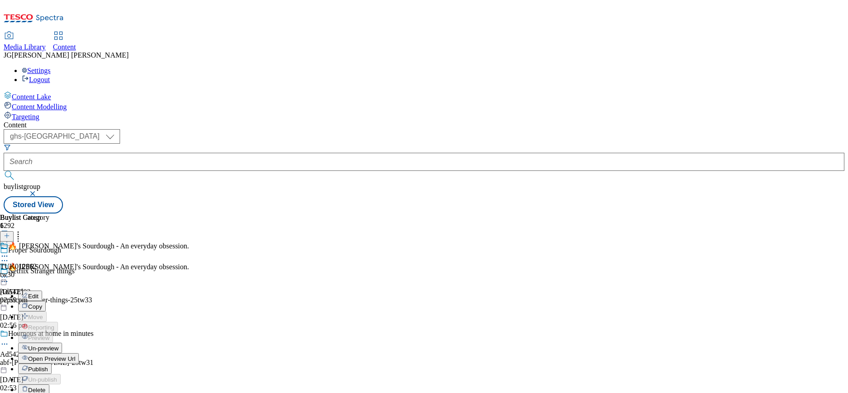
click at [48, 366] on span "Publish" at bounding box center [38, 369] width 20 height 7
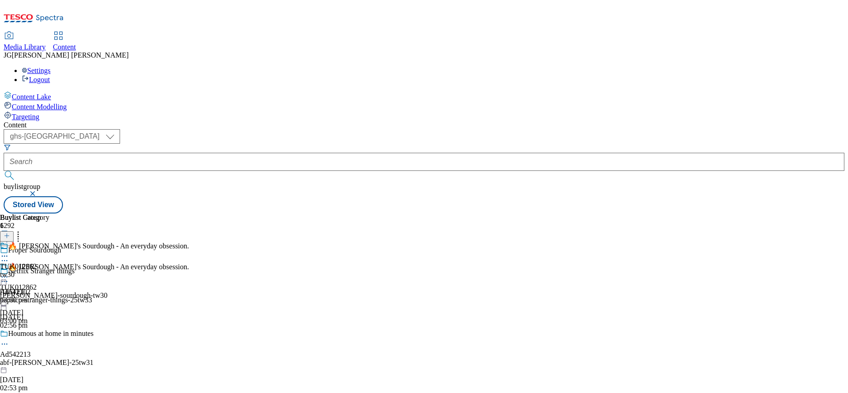
click at [9, 272] on icon at bounding box center [4, 276] width 9 height 9
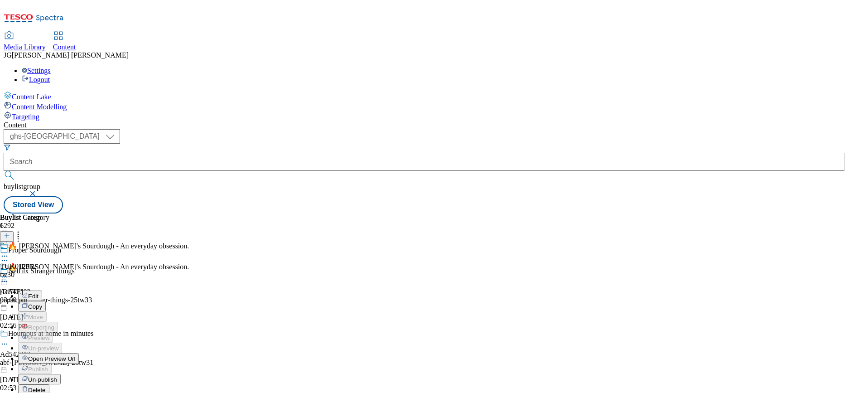
click at [75, 355] on span "Open Preview Url" at bounding box center [51, 358] width 47 height 7
